Goal: Task Accomplishment & Management: Manage account settings

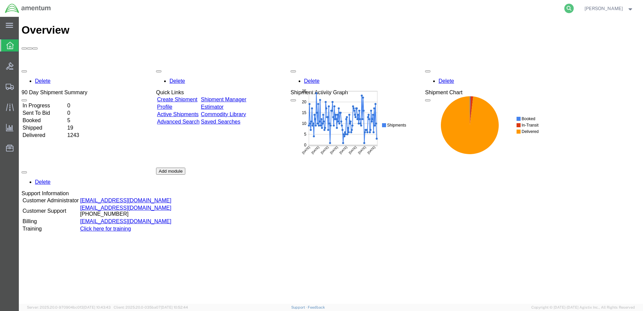
click at [564, 9] on icon at bounding box center [568, 8] width 9 height 9
type input "393256416688"
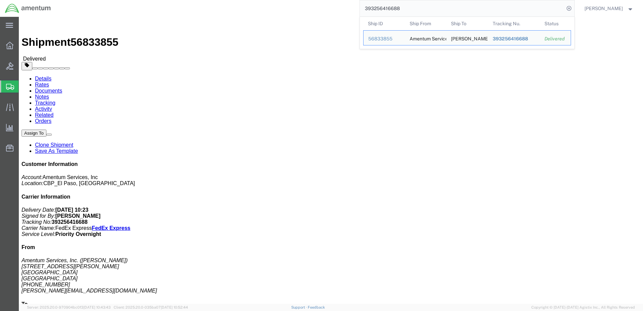
click link "Clone Shipment"
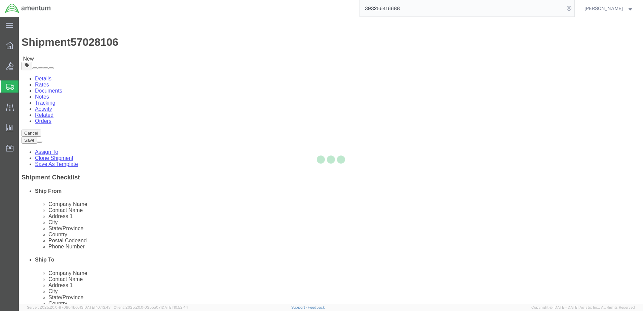
select select "49939"
select select
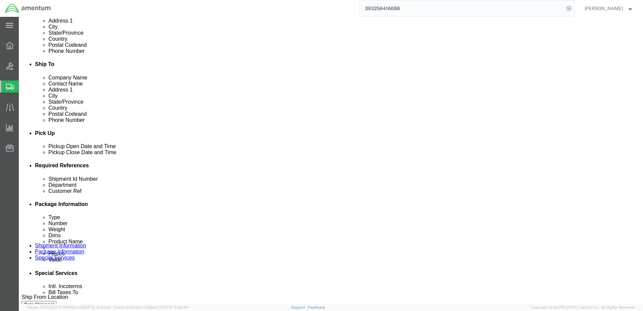
scroll to position [235, 0]
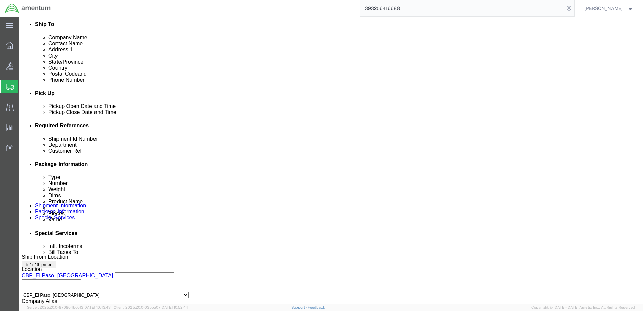
click input "92425"
type input "10325"
click div "TDY- MARCELO GUEREQUE III"
click input "TDY- MARCELO GUEREQUE III"
click div "TDY- MARCELO GUEREQUE III"
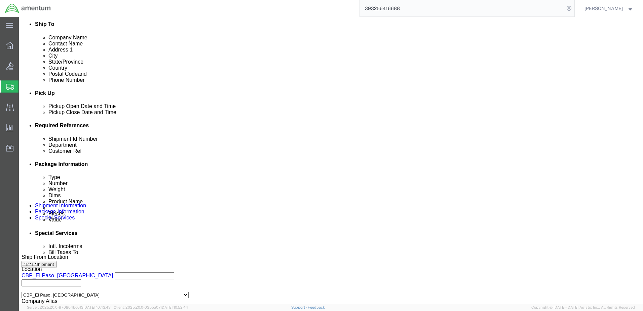
click input "TDY- MARCELO GUEREQUE III"
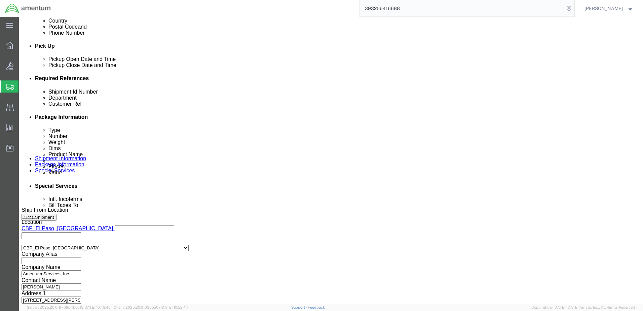
scroll to position [290, 0]
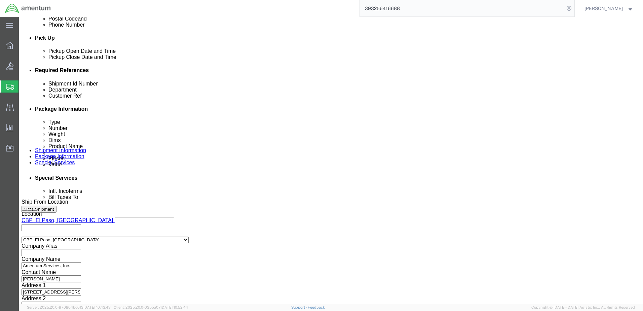
type input "TDY-RICARDO MOLINA"
click button "Continue"
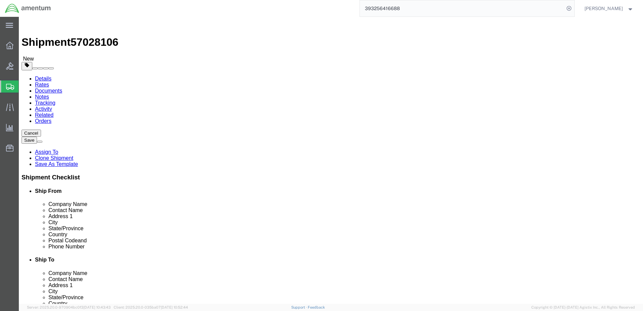
click span "button"
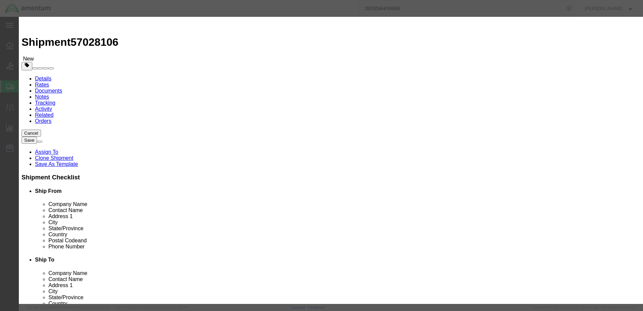
click button "Yes"
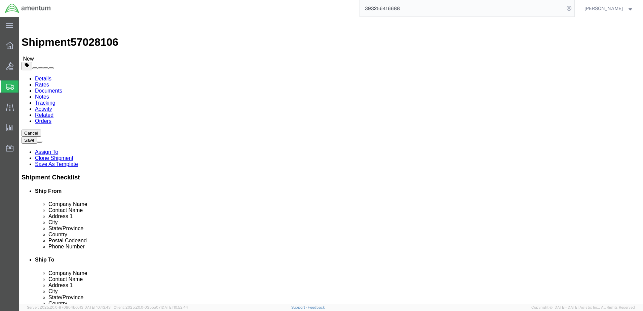
click input "16.00"
type input "1"
type input "30"
type input "15"
type input "6"
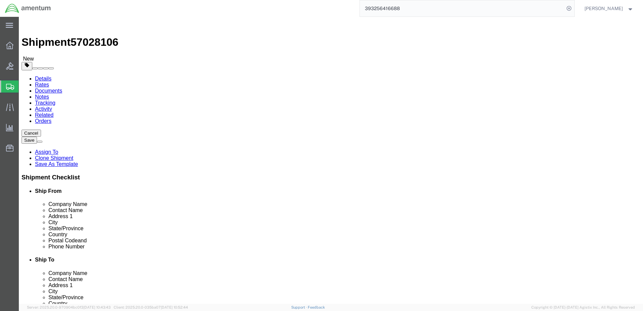
type input "10"
click dd "200.00 USD"
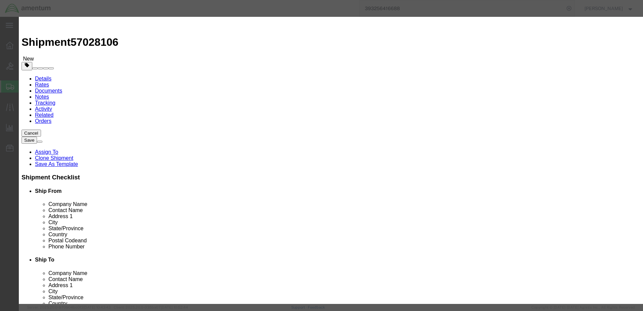
click input "ACFT PARTS"
type input "A"
type input "TOOLS"
type input "2"
type input "400"
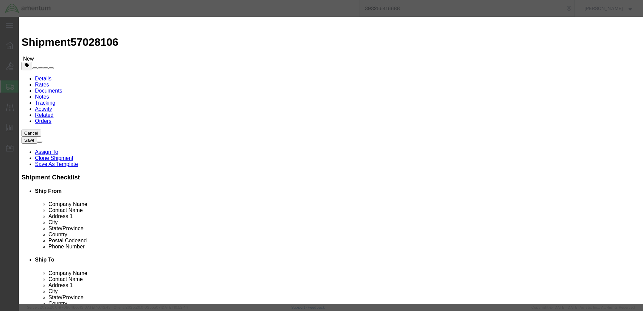
type input "5,000.00"
click button "Save & Close"
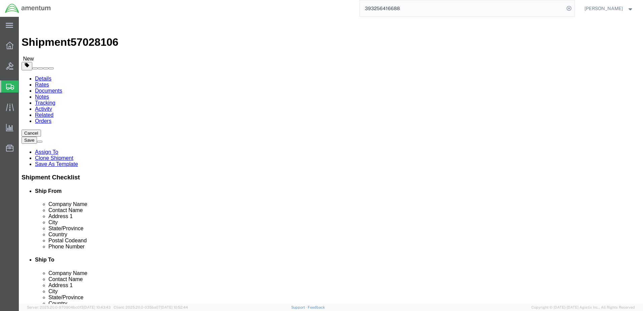
click button "Continue"
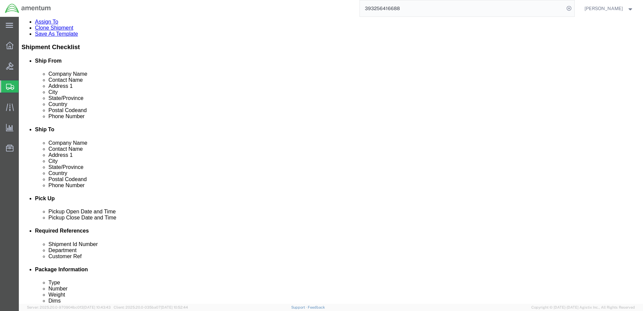
scroll to position [168, 0]
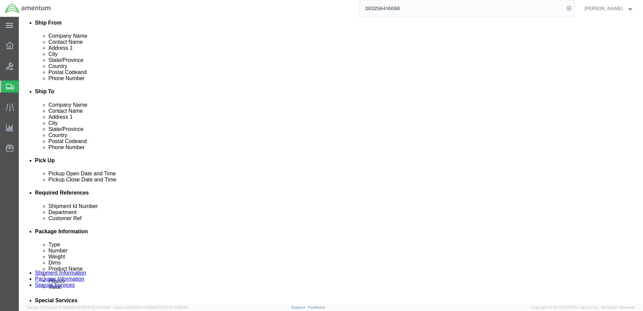
drag, startPoint x: 358, startPoint y: 224, endPoint x: 288, endPoint y: 225, distance: 69.3
type input "6118.04.03.2219.000.ELP.0000"
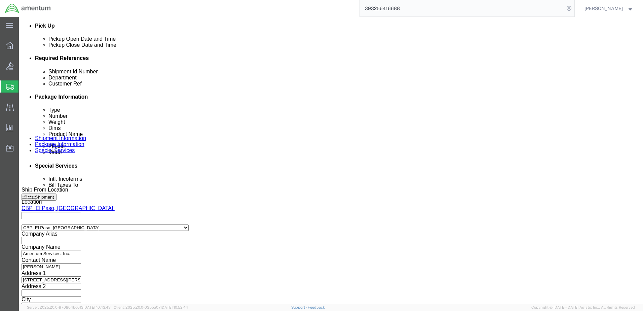
scroll to position [336, 0]
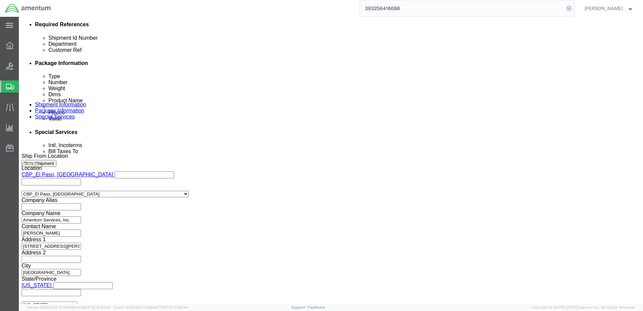
click ul "james.nmi.barragan@associates.cbp.dhs.gov MARCELO.GUEREQUEIII@ASSOCIATES.CBP.DH…"
click input "text"
type input "R"
click icon
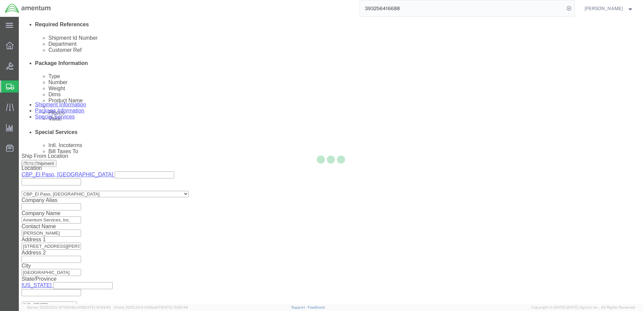
click at [261, 252] on div at bounding box center [331, 160] width 624 height 287
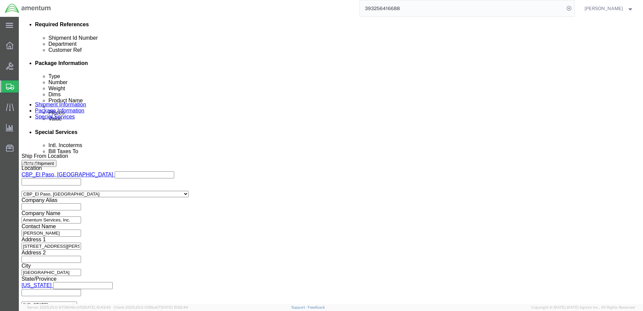
click ul "james.nmi.barragan@associates.cbp.dhs.gov MARCELO.GUEREQUEIII@ASSOCIATES.CBP.DH…"
click li "Please enter 1 or more character"
click ul "james.nmi.barragan@associates.cbp.dhs.gov MARCELO.GUEREQUEIII@ASSOCIATES.CBP.DH…"
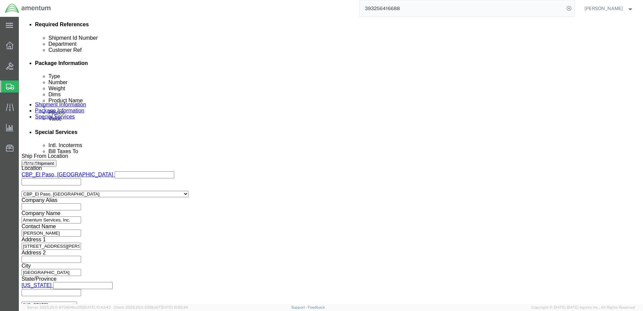
click ul "james.nmi.barragan@associates.cbp.dhs.gov MARCELO.GUEREQUEIII@ASSOCIATES.CBP.DH…"
click li "Please enter 1 or more character"
click input "text"
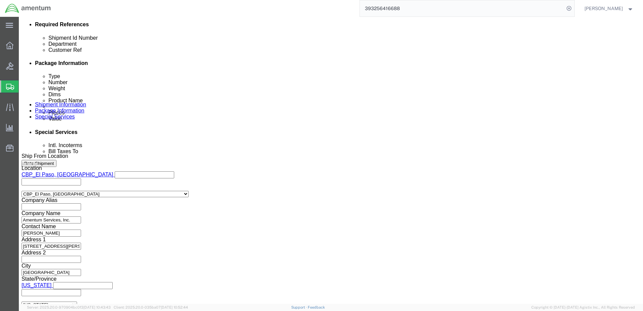
click input "text"
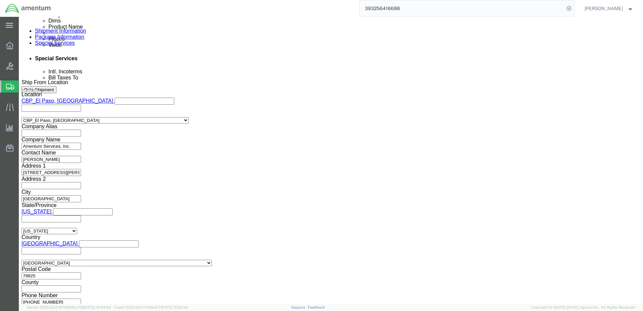
scroll to position [370, 0]
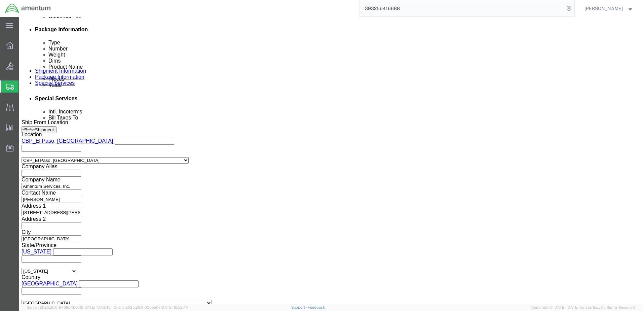
click icon
click ul "james.nmi.barragan@associates.cbp.dhs.gov MARCELO.GUEREQUEIII@ASSOCIATES.CBP.DH…"
type input "james.nmi.barragan@associates.cbp.dhs.gov,MARCELO.GUEREQUEIII@ASSOCIATES.CBP.DH…"
type input "RICARDO.MOLINA@ASSOCIATES.DHS.GOV"
type input "james.nmi.barragan@associates.cbp.dhs.gov,MARCELO.GUEREQUEIII@ASSOCIATES.CBP.DH…"
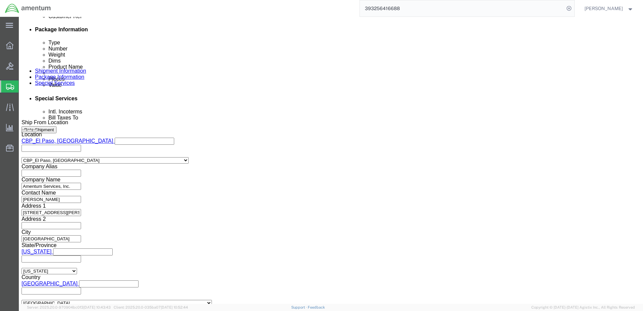
type input "TODD.BRATMILLER@AMENTUM.COM"
type input "james.nmi.barragan@associates.cbp.dhs.gov,MARCELO.GUEREQUEIII@ASSOCIATES.CBP.DH…"
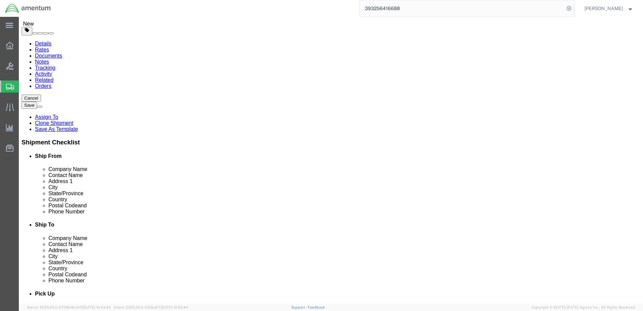
scroll to position [0, 0]
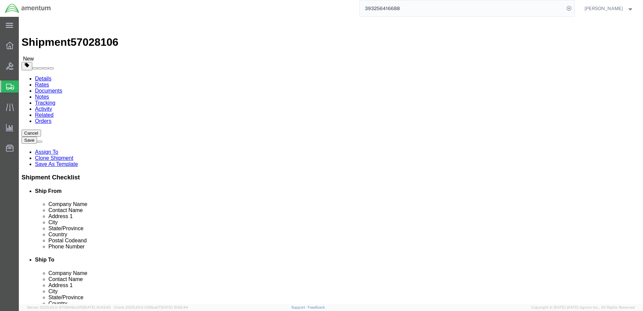
click input "checkbox"
checkbox input "true"
click button "Rate Shipment"
